Goal: Task Accomplishment & Management: Use online tool/utility

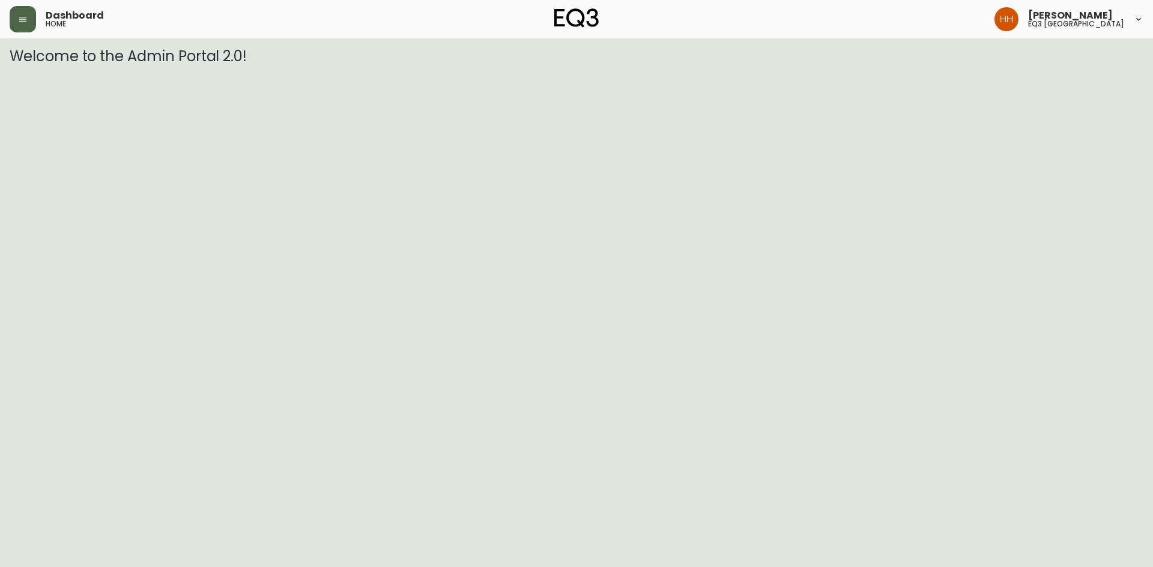
click at [20, 29] on button "button" at bounding box center [23, 19] width 26 height 26
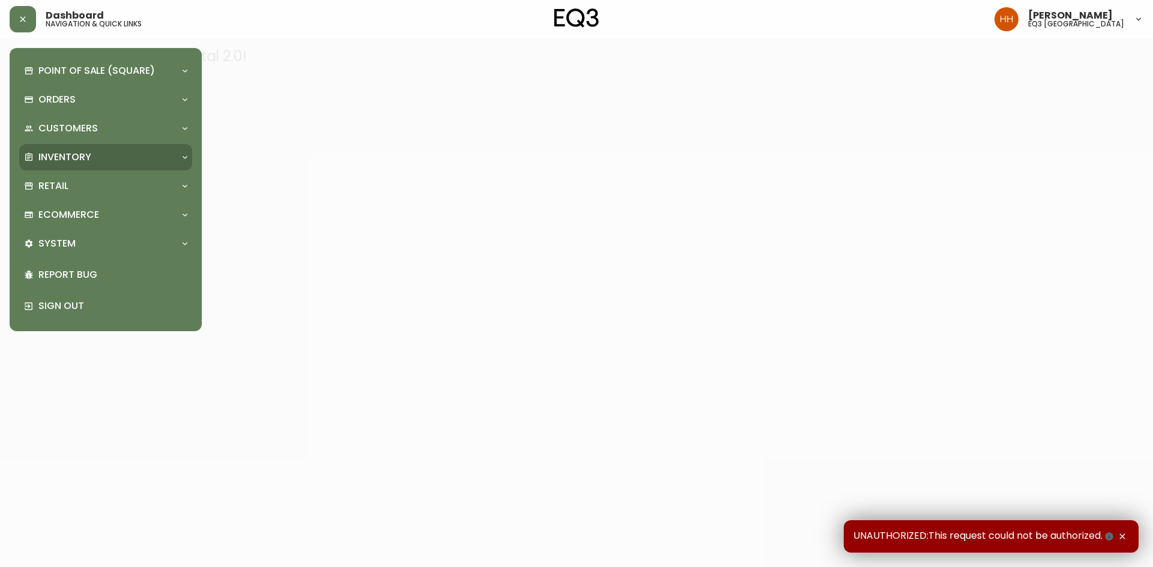
click at [41, 162] on p "Inventory" at bounding box center [64, 157] width 53 height 13
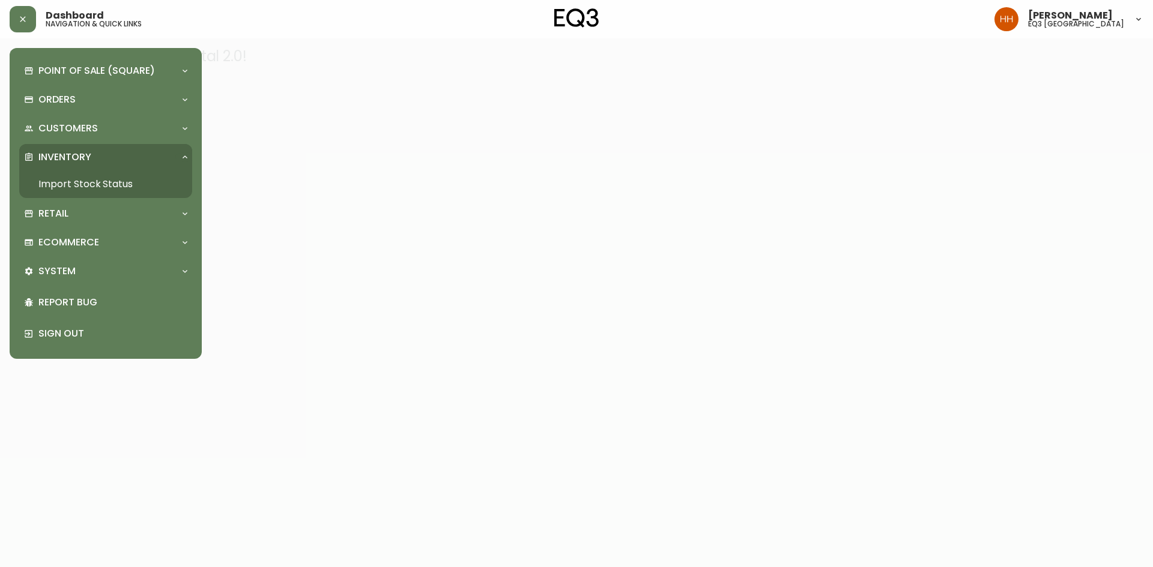
click at [78, 188] on link "Import Stock Status" at bounding box center [105, 185] width 173 height 28
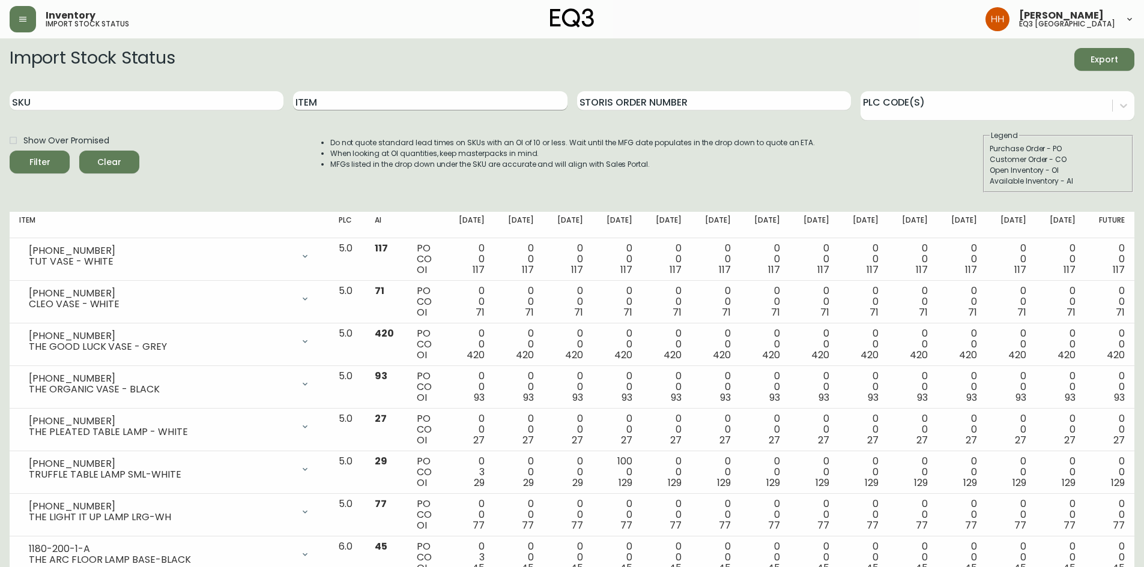
click at [345, 102] on input "Item" at bounding box center [430, 100] width 274 height 19
click at [134, 112] on div "SKU" at bounding box center [147, 101] width 274 height 39
click at [323, 101] on input "Item" at bounding box center [430, 100] width 274 height 19
click at [324, 94] on input "Item" at bounding box center [430, 100] width 274 height 19
click at [318, 101] on input "Item" at bounding box center [430, 100] width 274 height 19
